Goal: Task Accomplishment & Management: Manage account settings

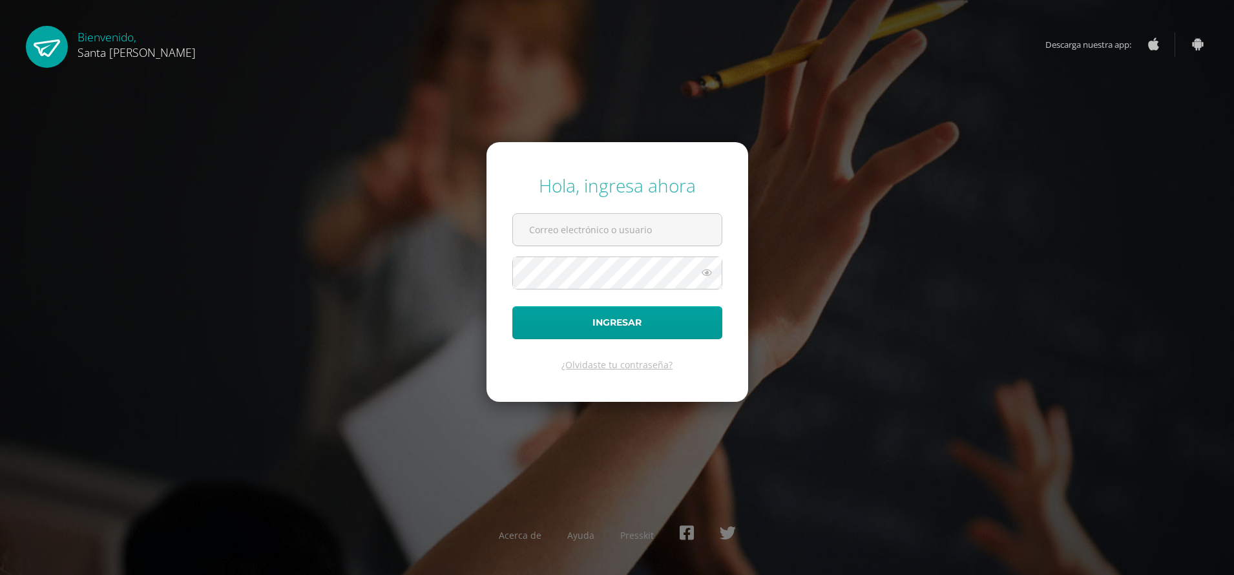
type input "[EMAIL_ADDRESS][DOMAIN_NAME]"
click at [629, 322] on button "Ingresar" at bounding box center [617, 322] width 210 height 33
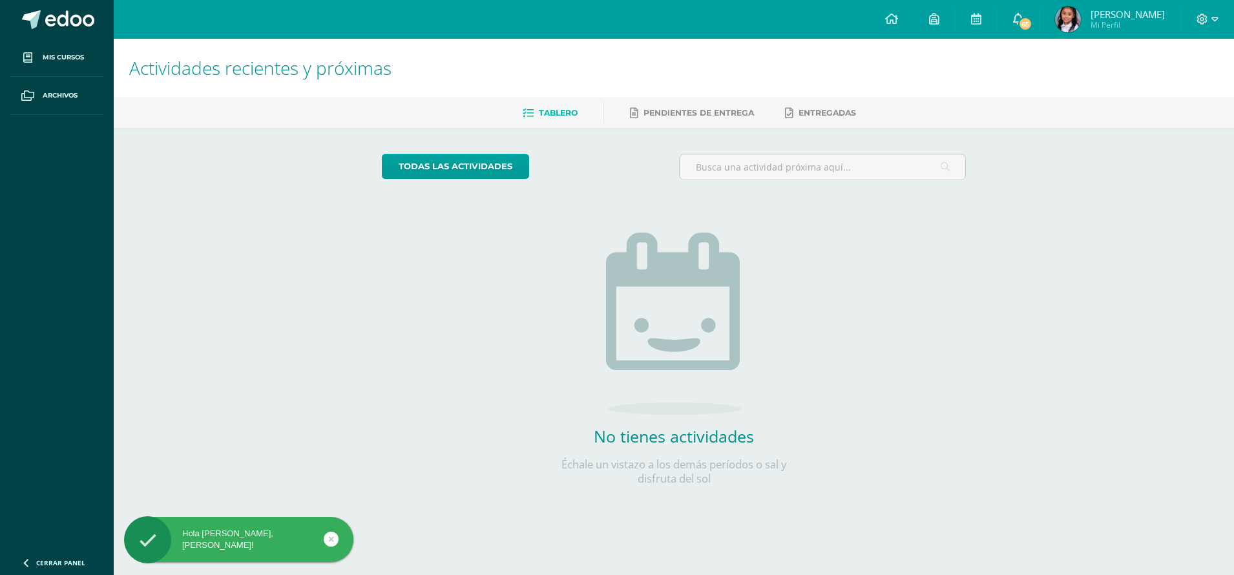
click at [1023, 25] on span at bounding box center [1018, 19] width 10 height 14
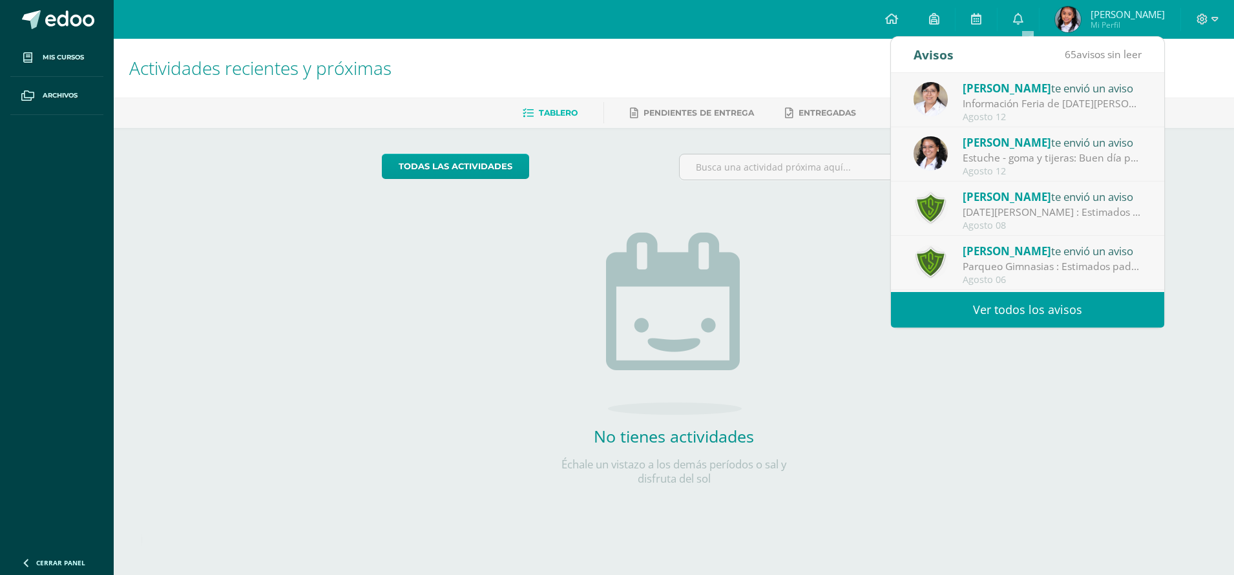
click at [970, 95] on span "[PERSON_NAME]" at bounding box center [1007, 88] width 88 height 15
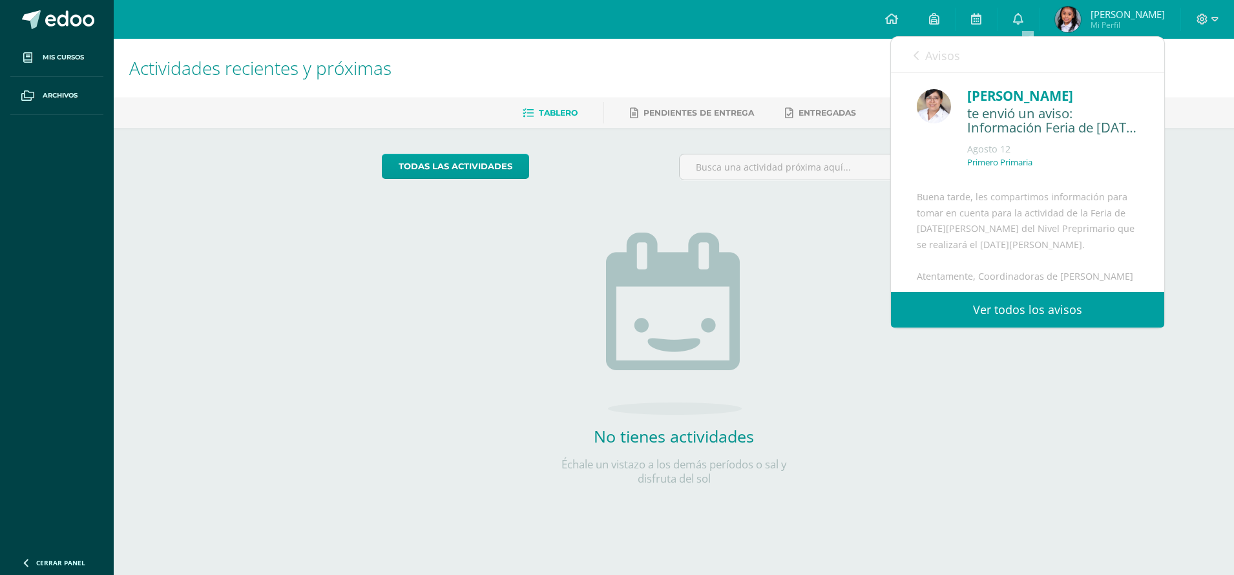
scroll to position [211, 0]
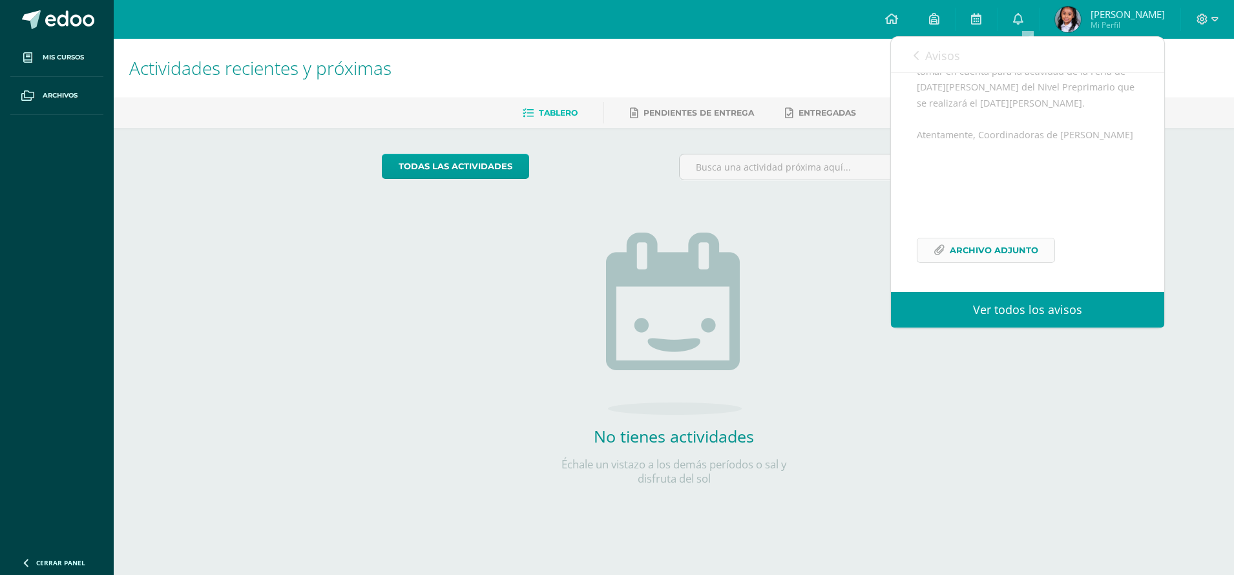
click at [981, 246] on span "Archivo Adjunto" at bounding box center [994, 250] width 88 height 24
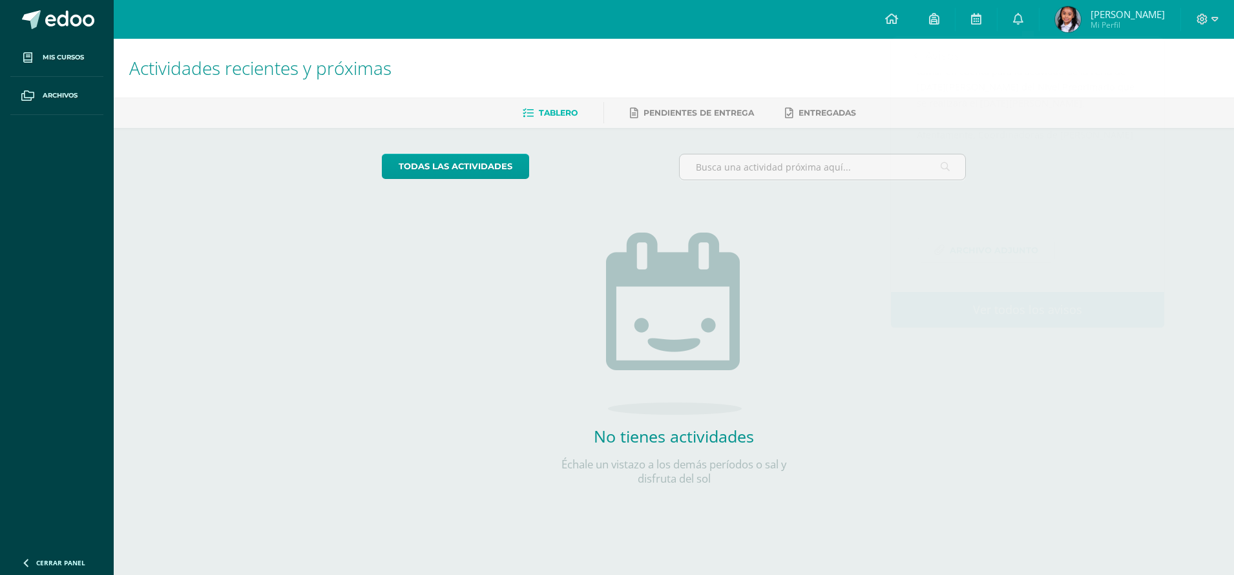
click at [1032, 479] on div "Actividades recientes y próximas Tablero Pendientes de entrega Entregadas todas…" at bounding box center [674, 283] width 1120 height 488
click at [1194, 114] on ul "Tablero Pendientes de entrega Entregadas" at bounding box center [689, 112] width 1120 height 21
